Goal: Information Seeking & Learning: Learn about a topic

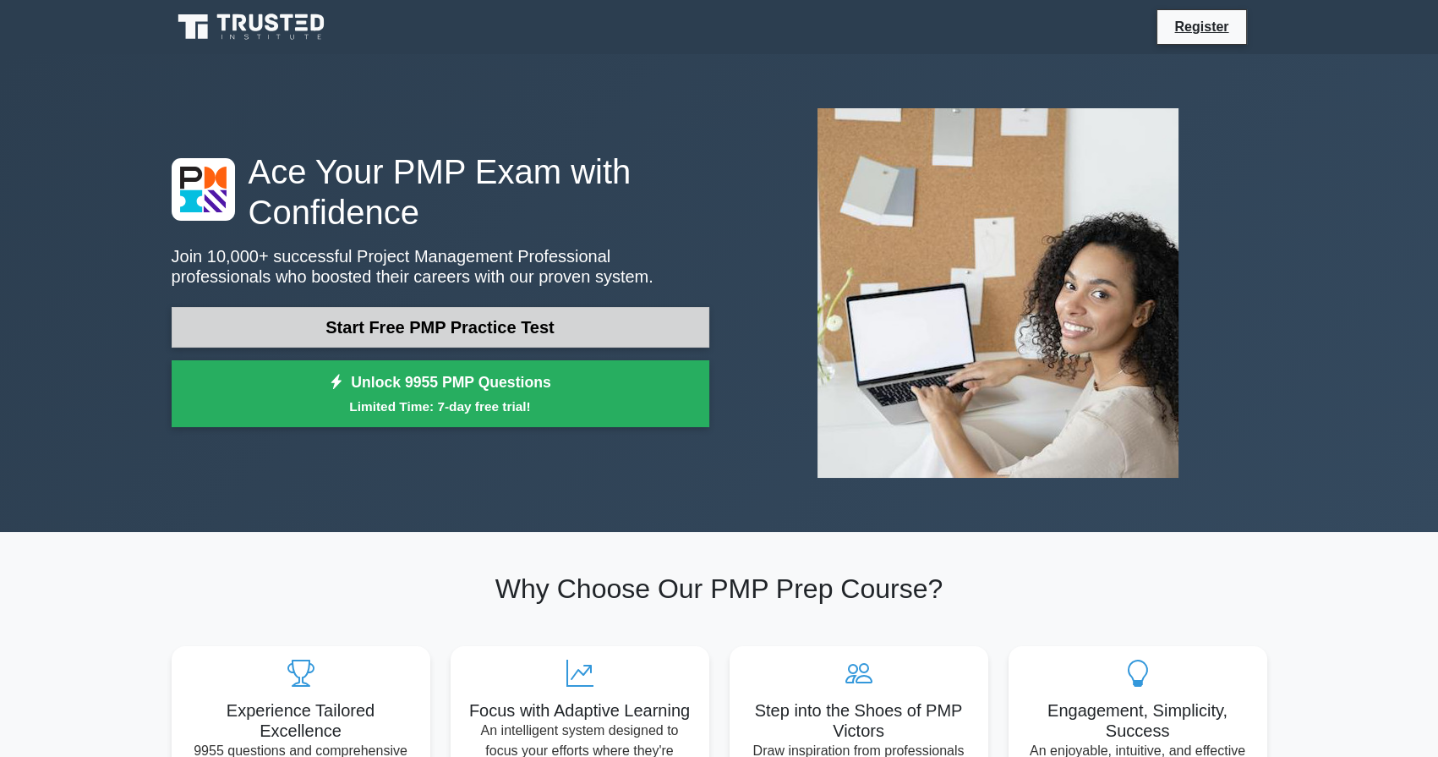
click at [441, 328] on link "Start Free PMP Practice Test" at bounding box center [441, 327] width 538 height 41
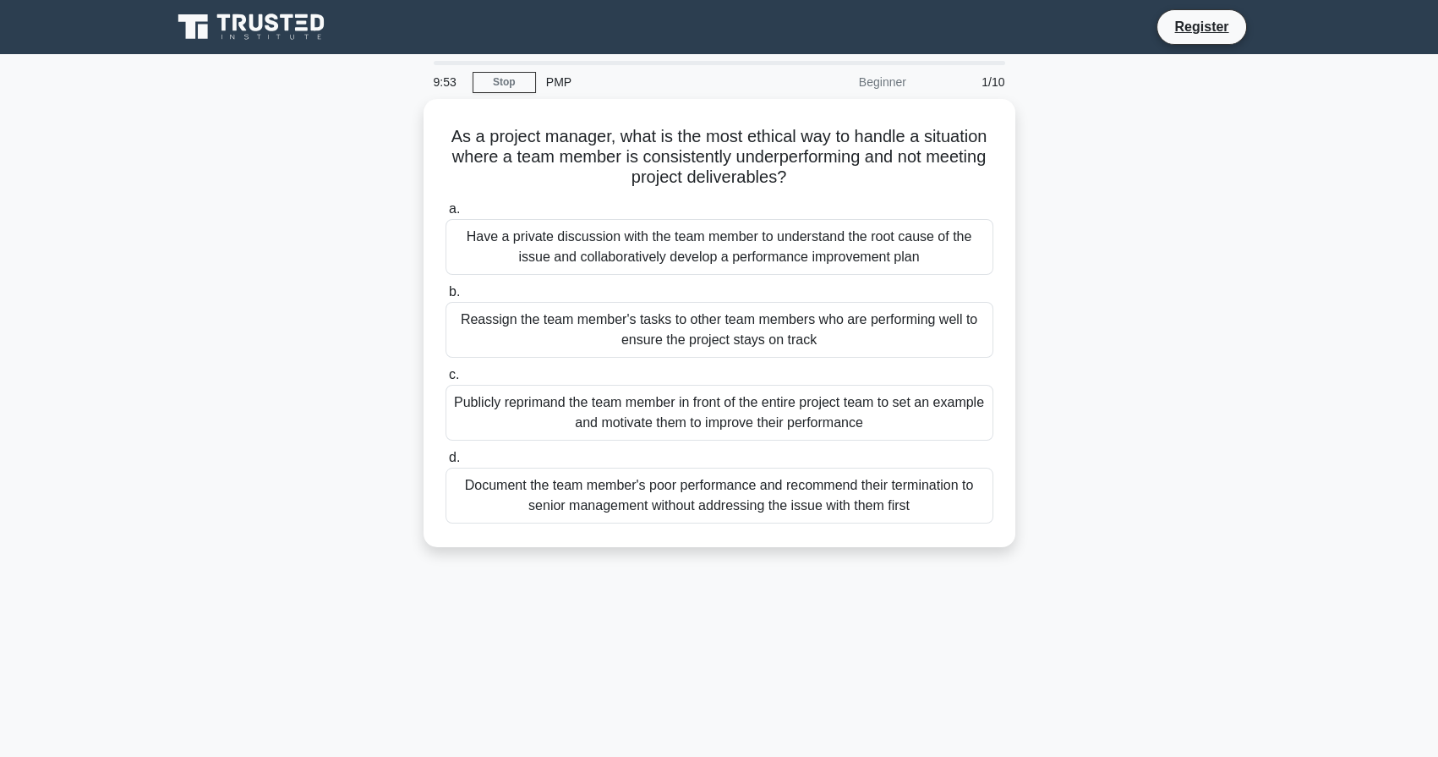
click at [1212, 275] on div "As a project manager, what is the most ethical way to handle a situation where …" at bounding box center [719, 333] width 1116 height 468
drag, startPoint x: 1162, startPoint y: 270, endPoint x: 1138, endPoint y: 236, distance: 41.3
click at [1162, 260] on div "As a project manager, what is the most ethical way to handle a situation where …" at bounding box center [719, 333] width 1116 height 468
click at [1124, 231] on div "As a project manager, what is the most ethical way to handle a situation where …" at bounding box center [719, 333] width 1116 height 468
drag, startPoint x: 1327, startPoint y: 43, endPoint x: 1080, endPoint y: 59, distance: 248.2
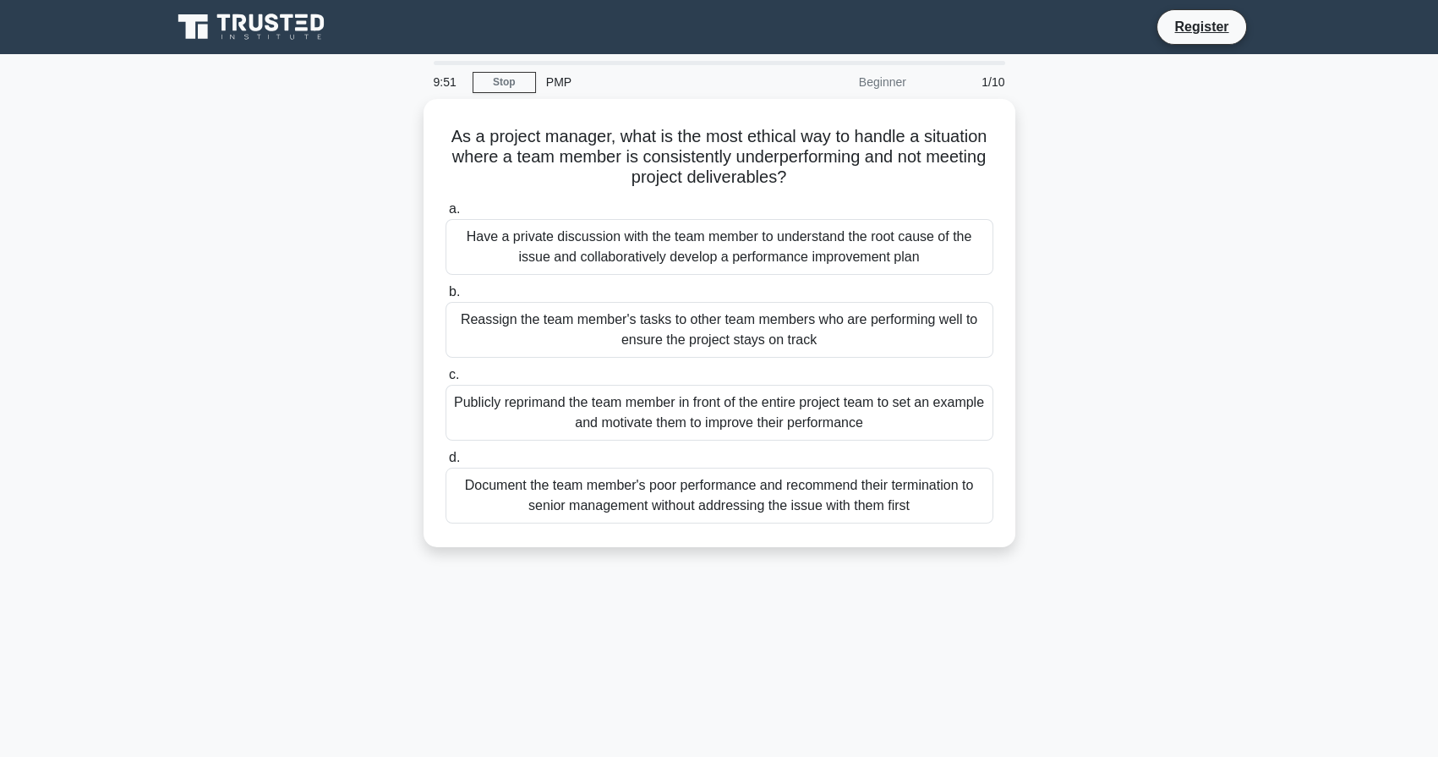
click at [1269, 55] on body "Register 9:51 Stop PMP 1/10" at bounding box center [719, 456] width 1438 height 913
